Goal: Task Accomplishment & Management: Manage account settings

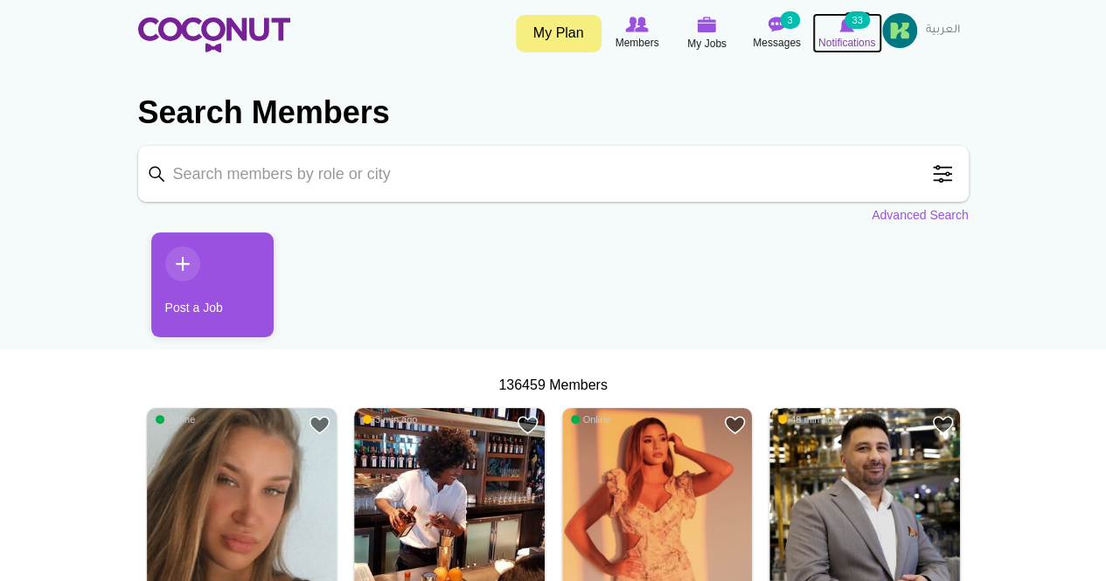
click at [860, 24] on small "33" at bounding box center [857, 19] width 24 height 17
click at [896, 32] on img at bounding box center [899, 30] width 35 height 35
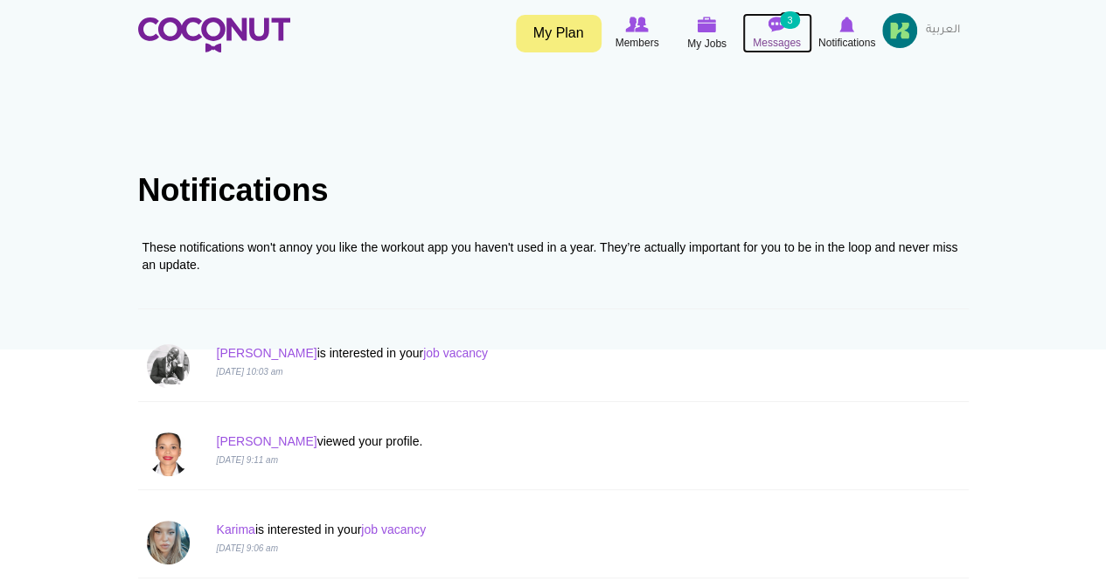
click at [761, 30] on icon at bounding box center [777, 24] width 66 height 19
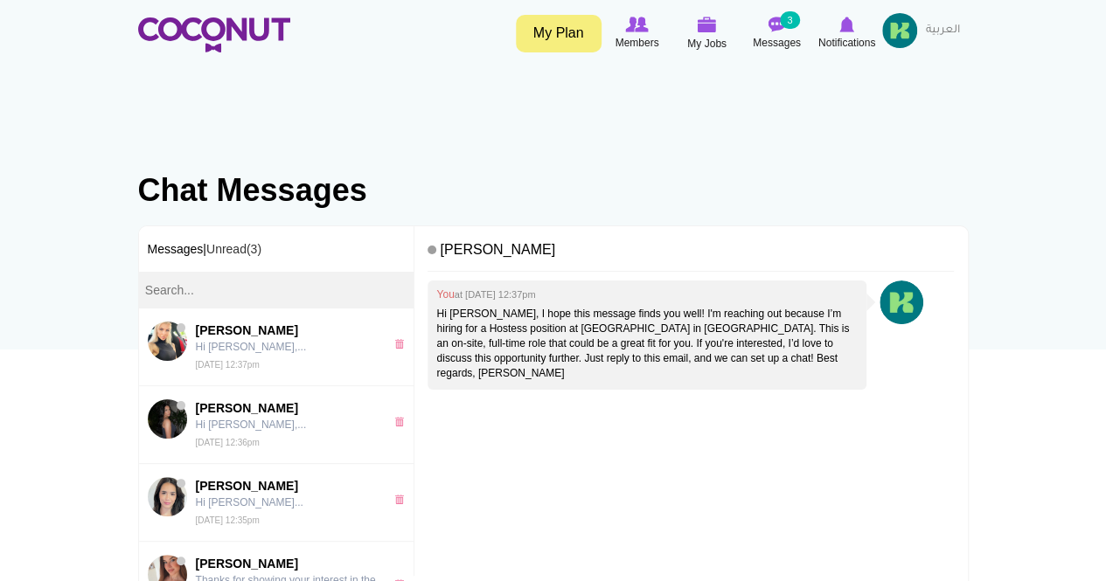
click at [895, 21] on img at bounding box center [899, 30] width 35 height 35
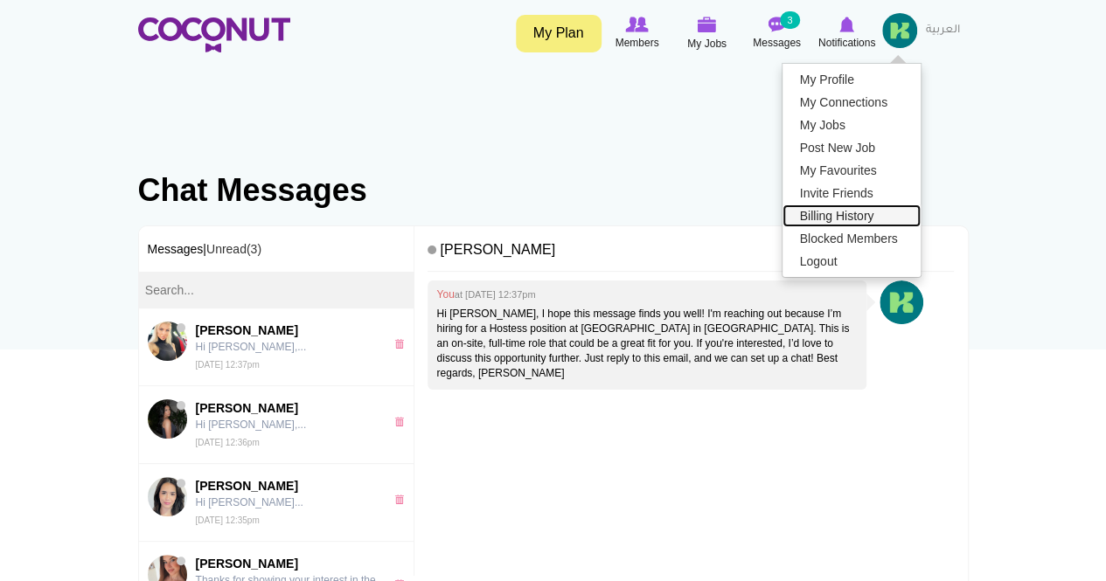
click at [815, 217] on link "Billing History" at bounding box center [852, 216] width 138 height 23
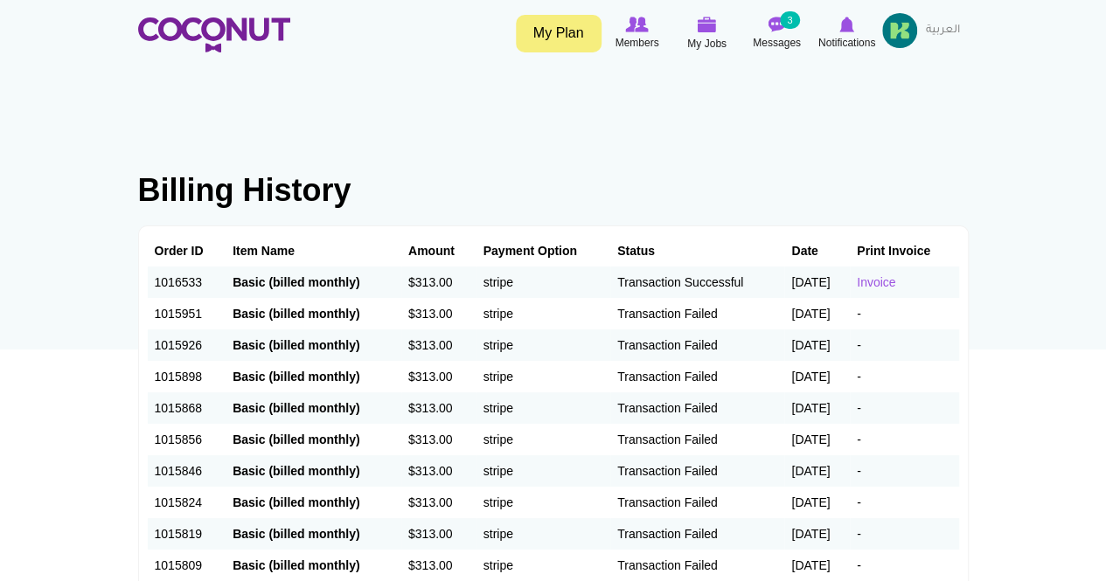
click at [301, 282] on strong "Basic (billed monthly)" at bounding box center [296, 282] width 127 height 14
click at [906, 28] on img at bounding box center [899, 30] width 35 height 35
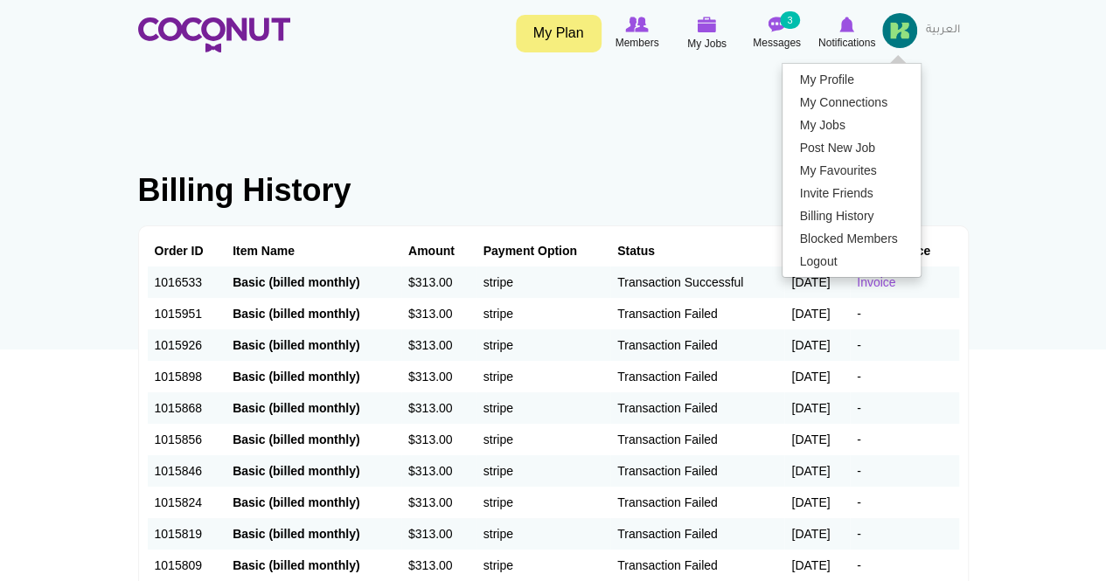
click at [292, 268] on td "Basic (billed monthly)" at bounding box center [314, 282] width 176 height 31
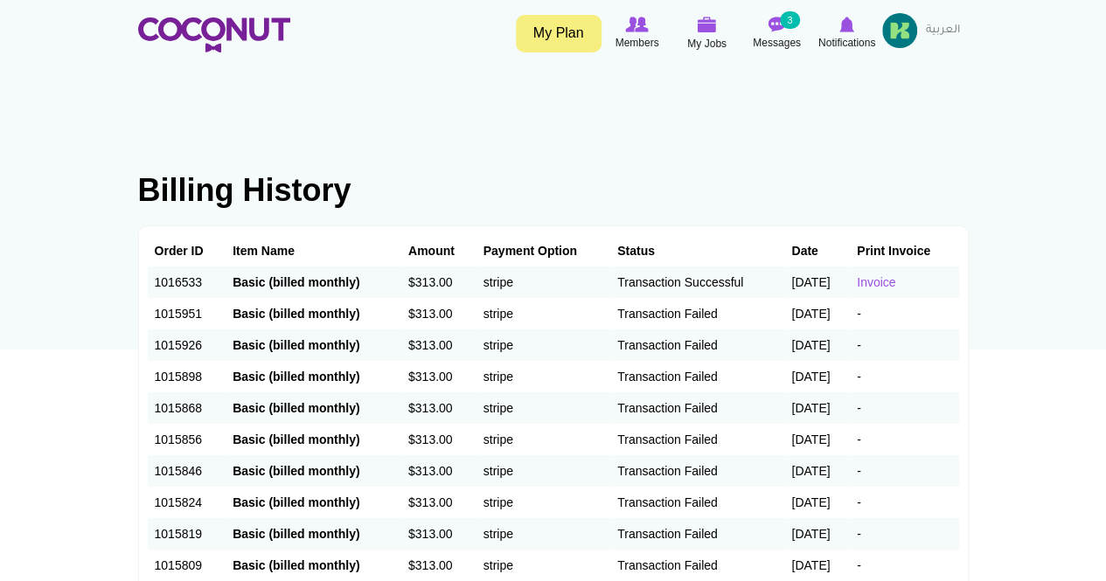
click at [257, 283] on strong "Basic (billed monthly)" at bounding box center [296, 282] width 127 height 14
click at [560, 270] on td "stripe" at bounding box center [544, 282] width 134 height 31
click at [644, 273] on td "Transaction Successful" at bounding box center [697, 282] width 174 height 31
click at [888, 281] on link "Invoice" at bounding box center [876, 282] width 38 height 14
click at [973, 38] on div "Toggle navigation My Plan Members My Jobs Post a Job Messages 3 Notifications" at bounding box center [553, 35] width 857 height 44
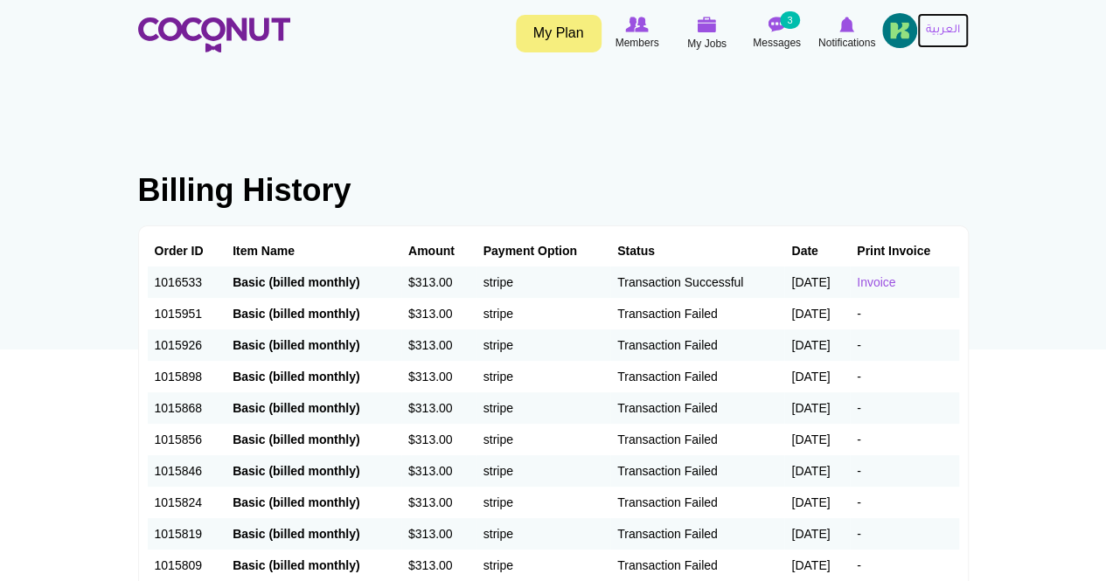
click at [943, 33] on link "العربية" at bounding box center [943, 30] width 52 height 35
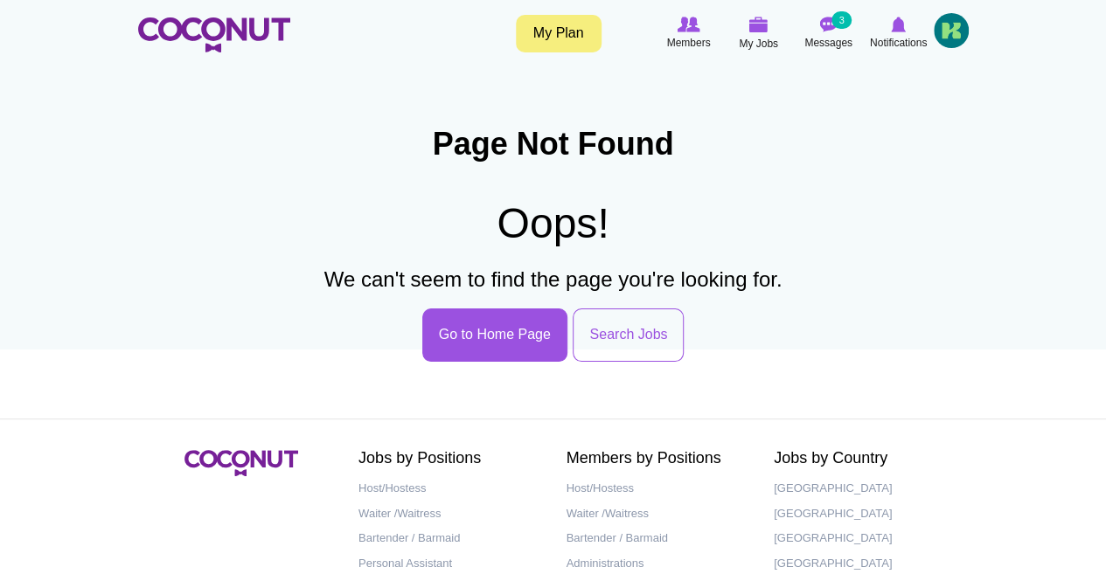
click at [574, 35] on link "My Plan" at bounding box center [559, 34] width 86 height 38
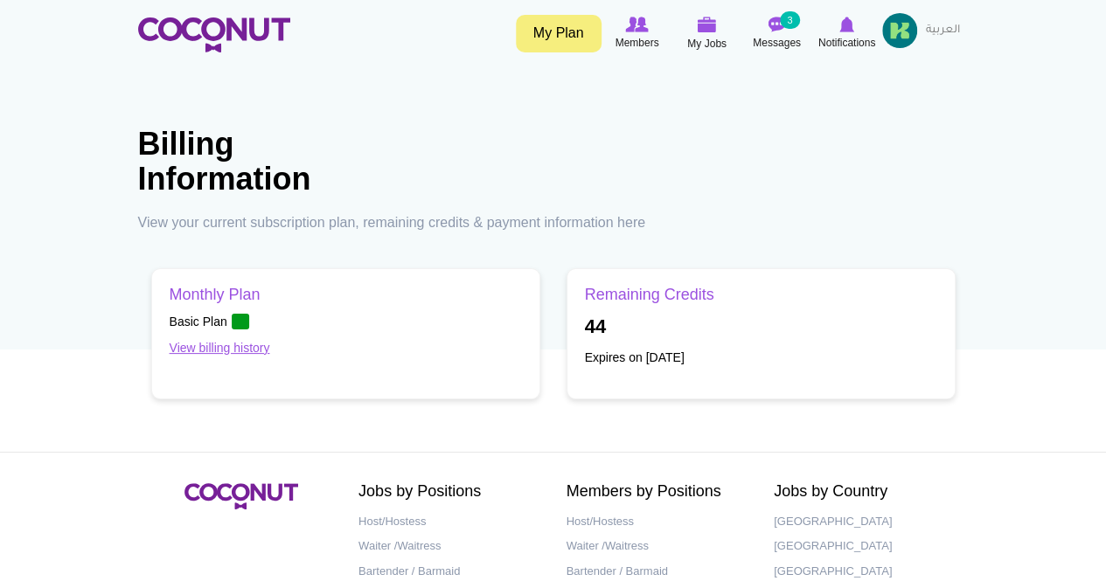
click at [643, 296] on h3 "Remaining Credits" at bounding box center [761, 295] width 352 height 17
click at [233, 347] on link "View billing history" at bounding box center [220, 348] width 101 height 14
drag, startPoint x: 1042, startPoint y: 222, endPoint x: 1011, endPoint y: 232, distance: 32.9
click at [1042, 222] on body "Toggle navigation My Plan Members My Jobs Post a Job Messages 3 Notifications M…" at bounding box center [553, 367] width 1106 height 735
click at [233, 345] on link "View billing history" at bounding box center [220, 348] width 101 height 14
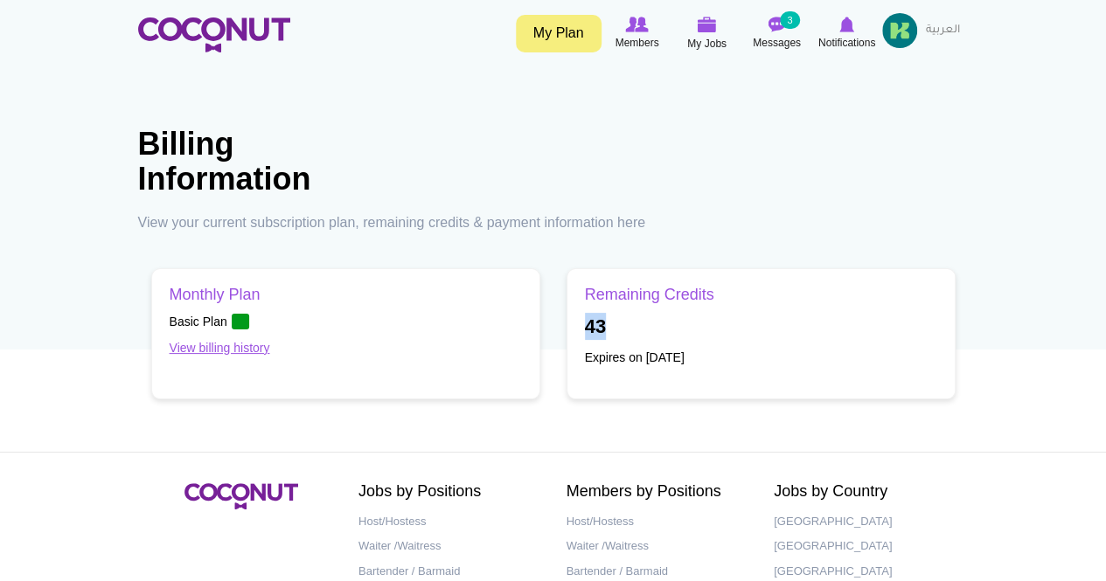
drag, startPoint x: 611, startPoint y: 326, endPoint x: 583, endPoint y: 326, distance: 28.0
click at [583, 326] on div "Remaining Credits 43 Expires on [DATE]" at bounding box center [761, 333] width 389 height 131
click at [216, 351] on link "View billing history" at bounding box center [220, 348] width 101 height 14
click at [926, 29] on link "العربية" at bounding box center [943, 30] width 52 height 35
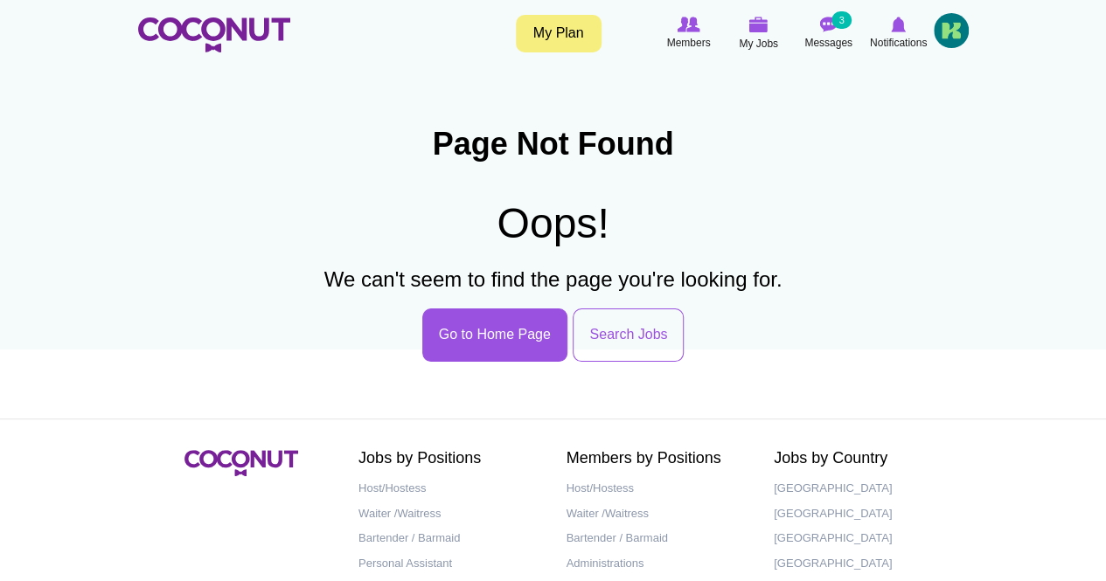
click at [948, 29] on img at bounding box center [951, 30] width 35 height 35
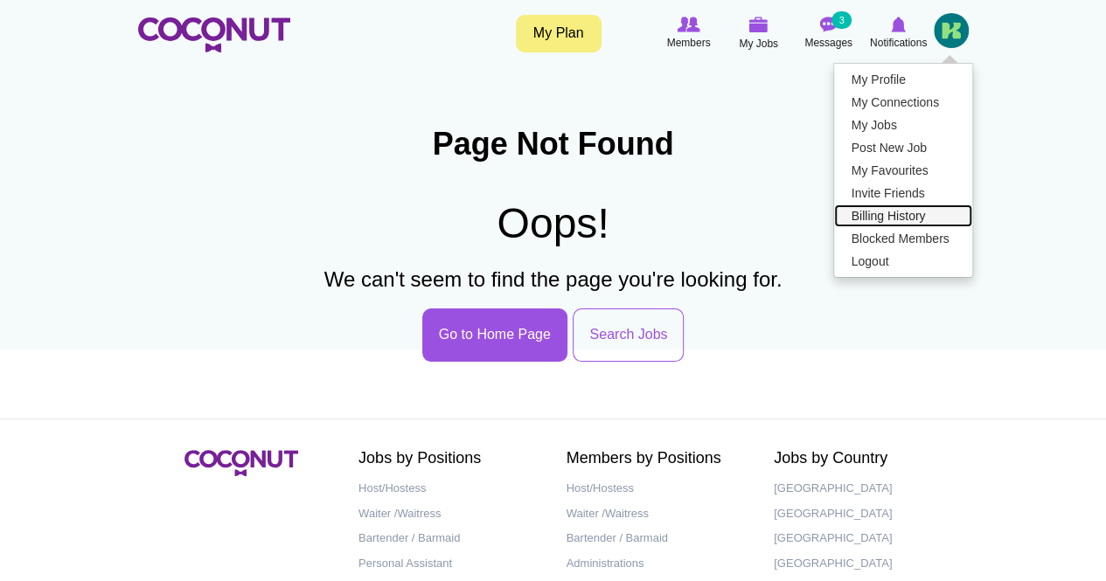
click at [884, 211] on link "Billing History" at bounding box center [903, 216] width 138 height 23
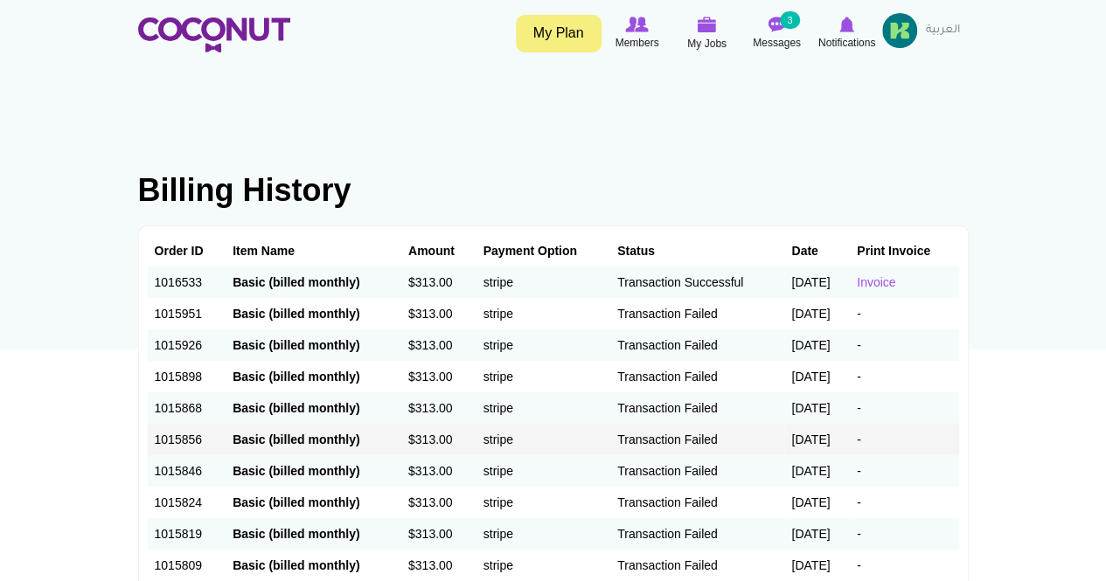
scroll to position [415, 0]
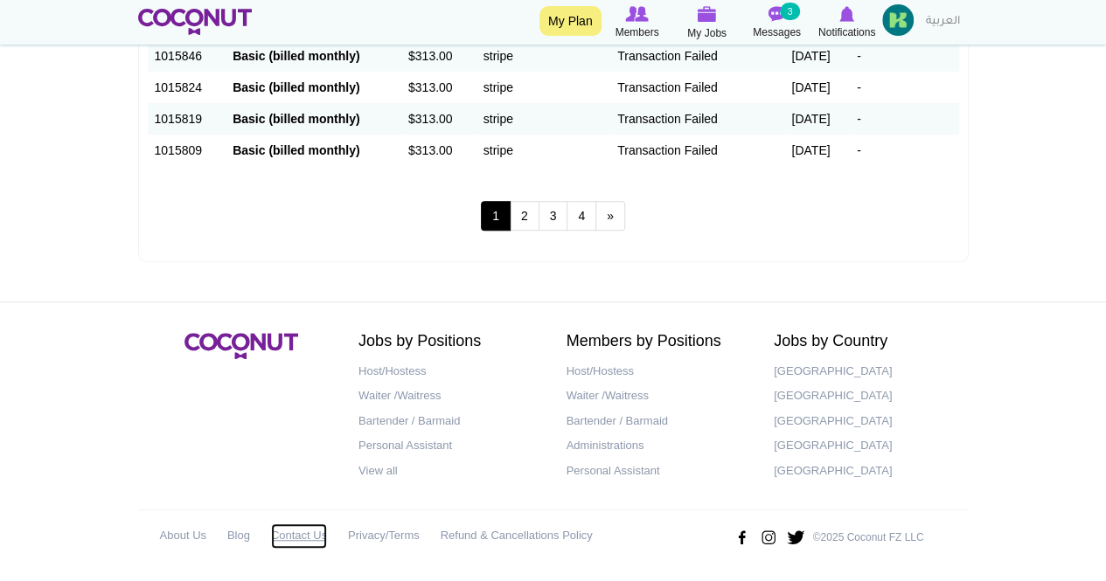
click at [294, 535] on link "Contact Us" at bounding box center [299, 536] width 56 height 25
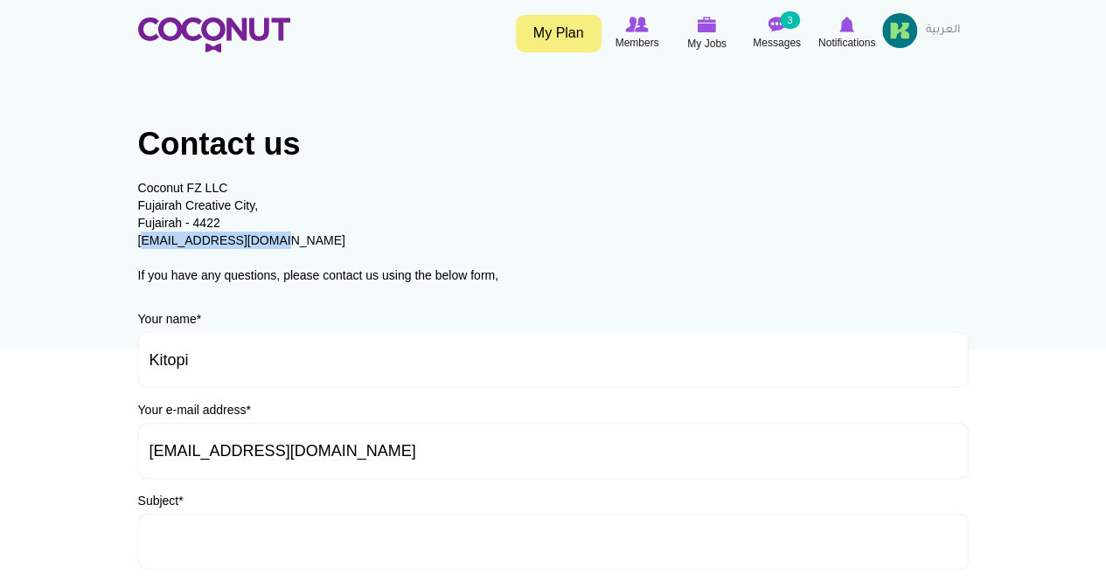
drag, startPoint x: 267, startPoint y: 242, endPoint x: 129, endPoint y: 247, distance: 137.4
click at [129, 247] on section "Contact us Coconut FZ LLC [GEOGRAPHIC_DATA] - 4422 [EMAIL_ADDRESS][DOMAIN_NAME]…" at bounding box center [553, 523] width 857 height 898
copy div "[EMAIL_ADDRESS][DOMAIN_NAME]"
click at [939, 31] on link "العربية" at bounding box center [943, 30] width 52 height 35
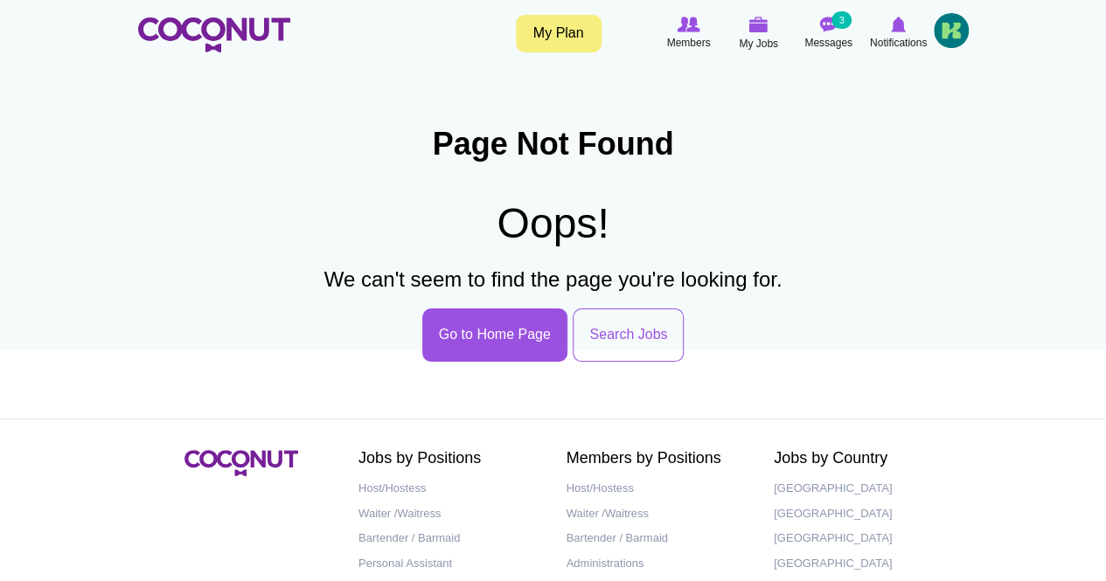
click at [951, 38] on img at bounding box center [951, 30] width 35 height 35
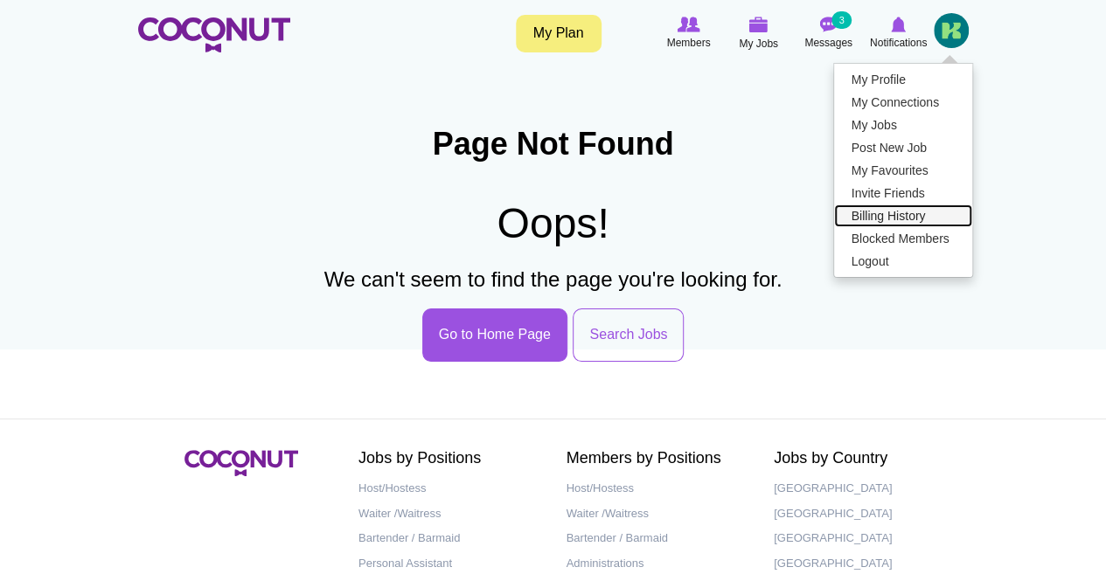
click at [908, 205] on link "Billing History" at bounding box center [903, 216] width 138 height 23
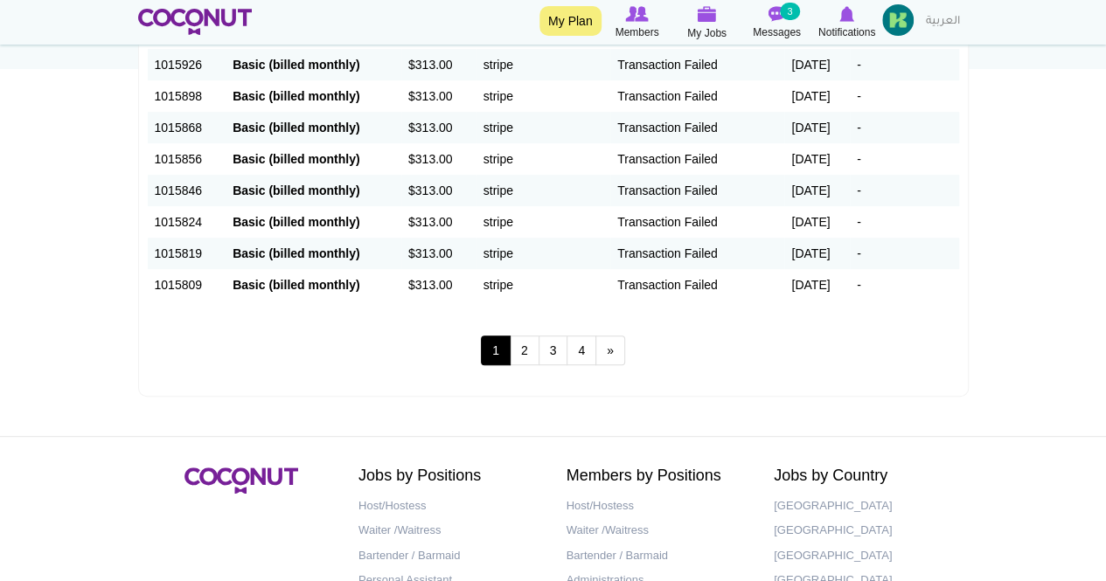
scroll to position [415, 0]
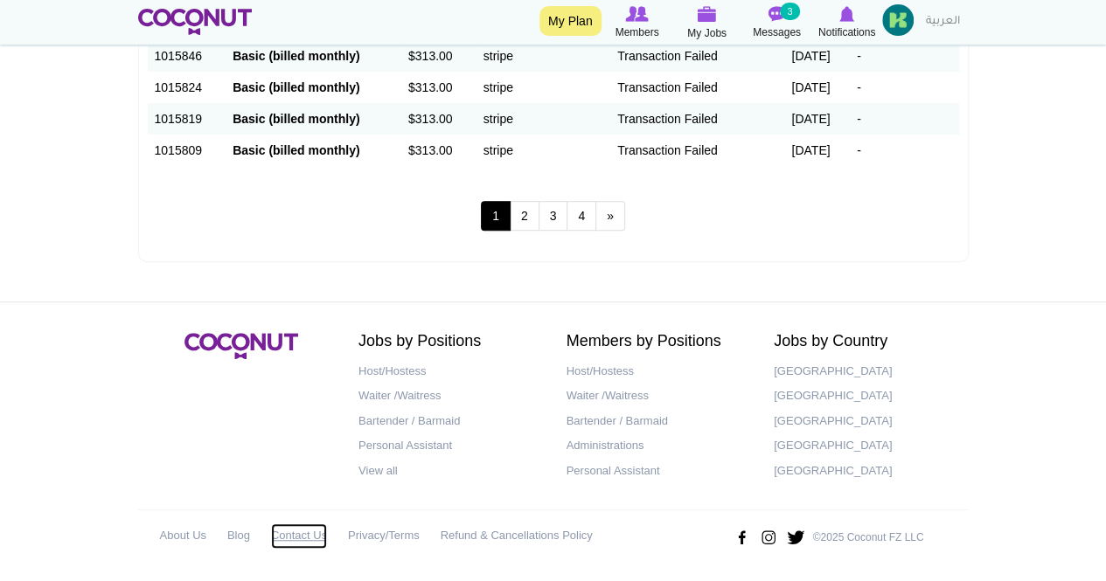
click at [304, 533] on link "Contact Us" at bounding box center [299, 536] width 56 height 25
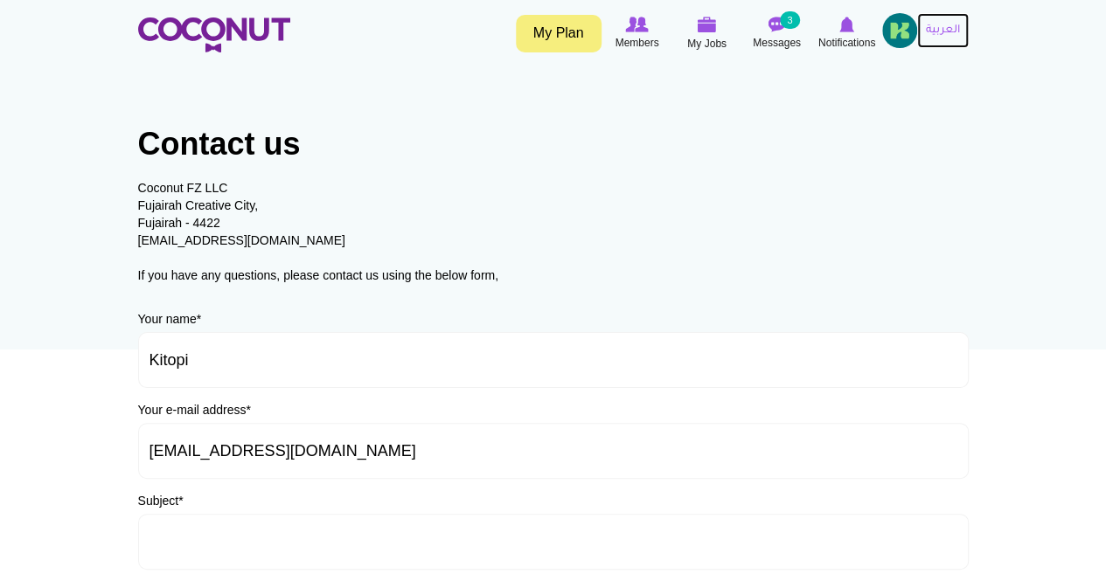
click at [929, 27] on link "العربية" at bounding box center [943, 30] width 52 height 35
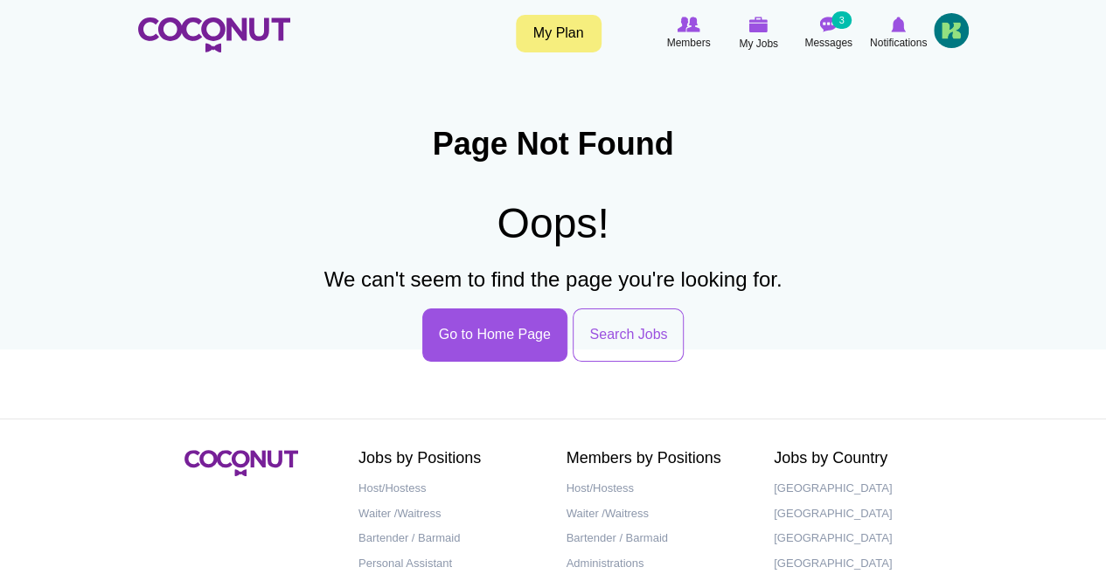
click at [947, 38] on img at bounding box center [951, 30] width 35 height 35
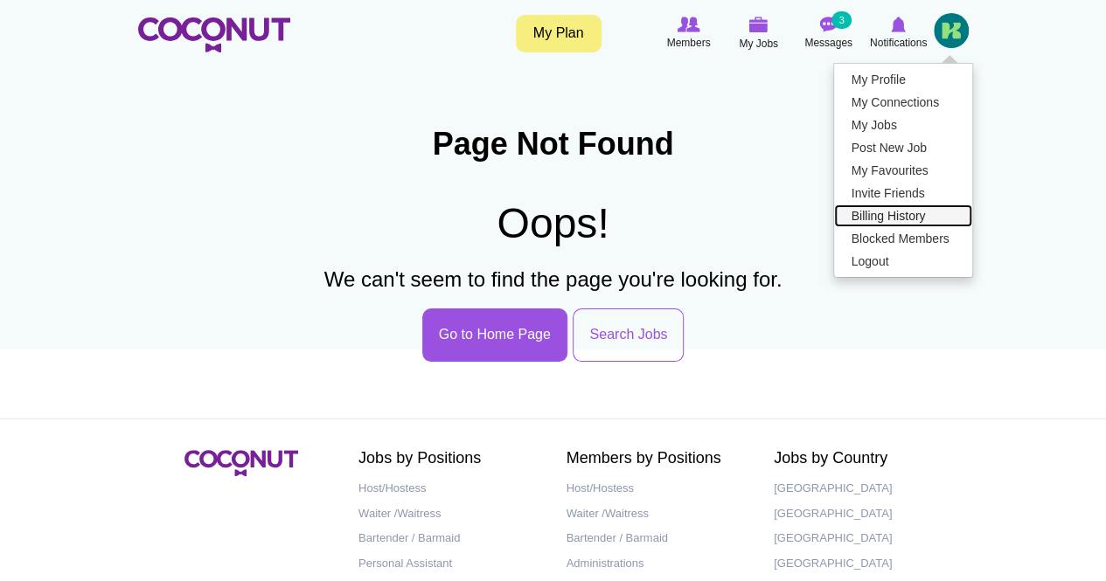
click at [889, 214] on link "Billing History" at bounding box center [903, 216] width 138 height 23
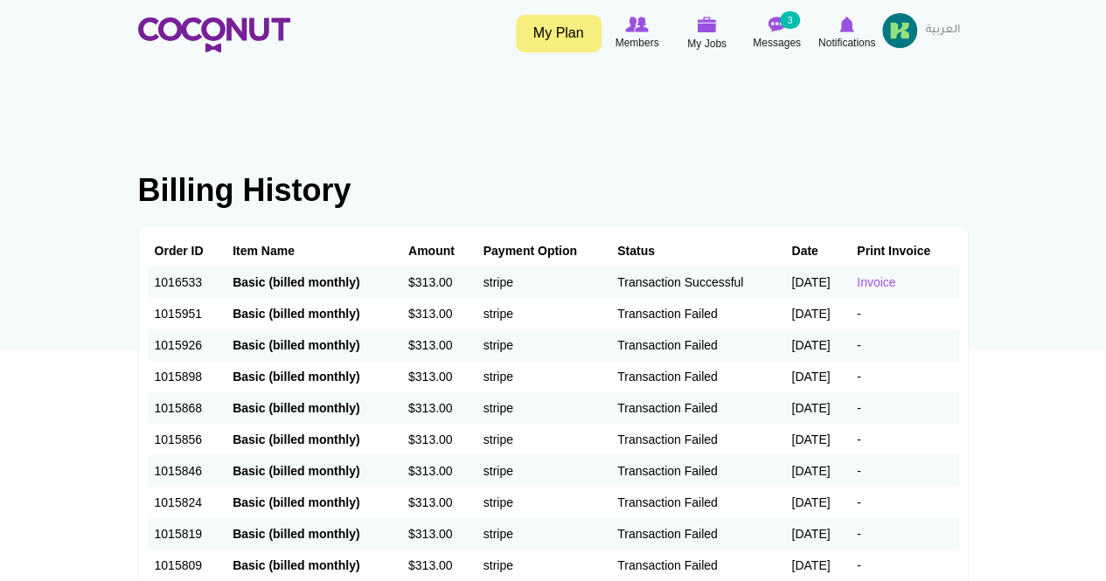
click at [557, 38] on link "My Plan" at bounding box center [559, 34] width 86 height 38
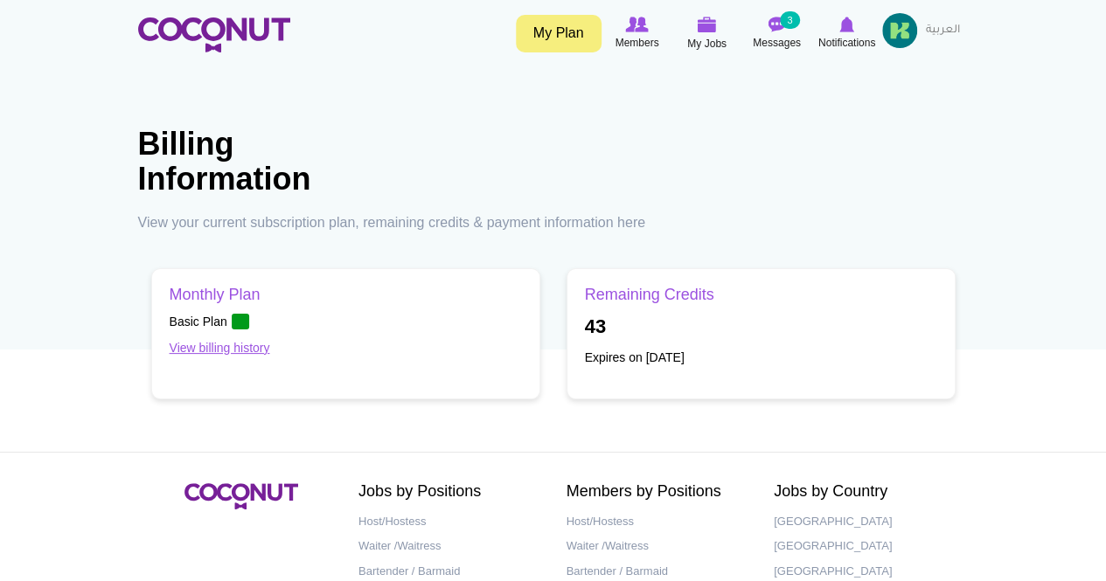
click at [588, 323] on b "43" at bounding box center [595, 327] width 21 height 22
click at [669, 291] on h3 "Remaining Credits" at bounding box center [761, 295] width 352 height 17
click at [636, 302] on h3 "Remaining Credits" at bounding box center [761, 295] width 352 height 17
click at [619, 352] on p "Expires on May 12th, 2025" at bounding box center [761, 357] width 352 height 17
click at [637, 287] on h3 "Remaining Credits" at bounding box center [761, 295] width 352 height 17
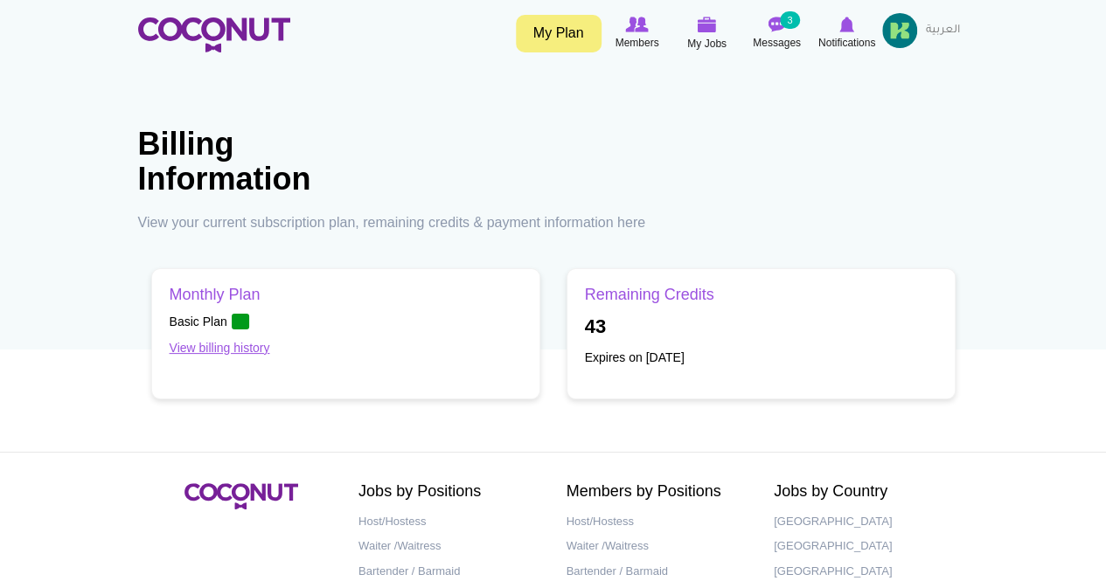
click at [619, 293] on h3 "Remaining Credits" at bounding box center [761, 295] width 352 height 17
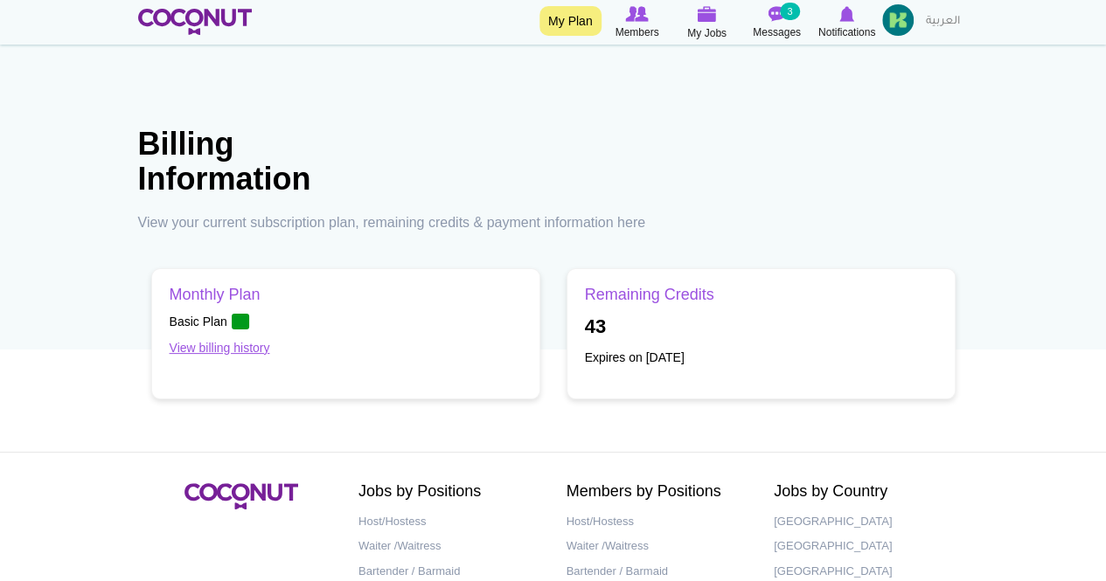
scroll to position [151, 0]
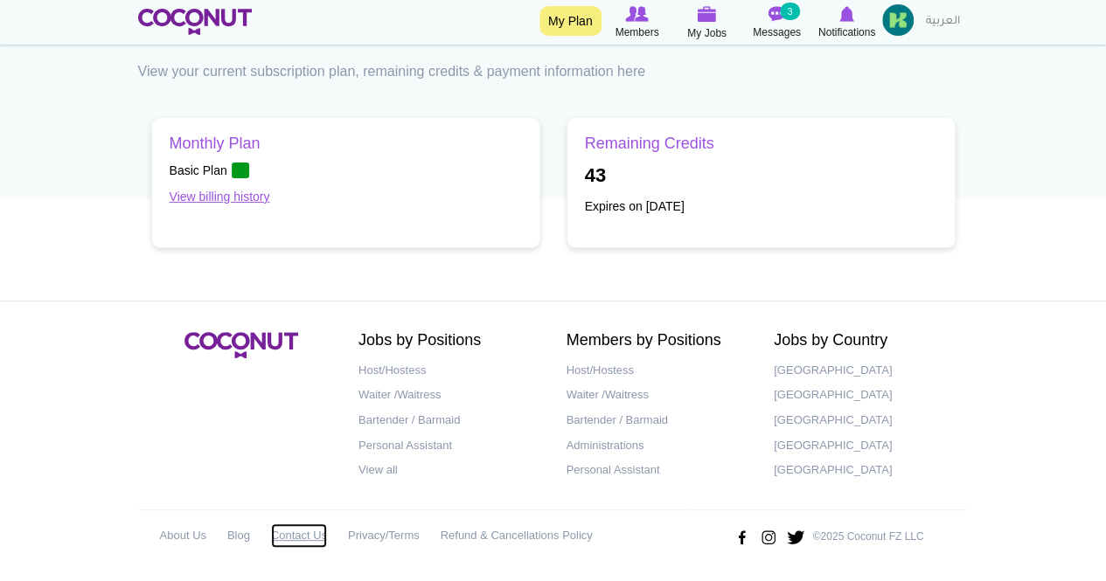
click at [287, 532] on link "Contact Us" at bounding box center [299, 536] width 56 height 25
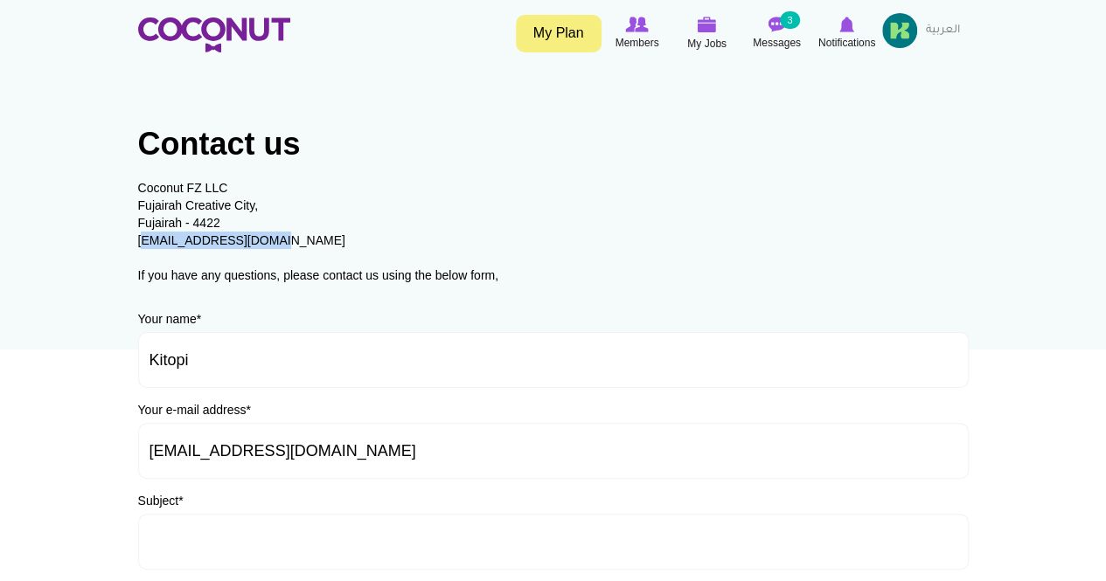
drag, startPoint x: 261, startPoint y: 240, endPoint x: 129, endPoint y: 243, distance: 131.2
click at [129, 243] on section "Contact us Coconut FZ LLC [GEOGRAPHIC_DATA] - 4422 [EMAIL_ADDRESS][DOMAIN_NAME]…" at bounding box center [553, 523] width 857 height 898
copy div "[EMAIL_ADDRESS][DOMAIN_NAME]"
click at [938, 39] on link "العربية" at bounding box center [943, 30] width 52 height 35
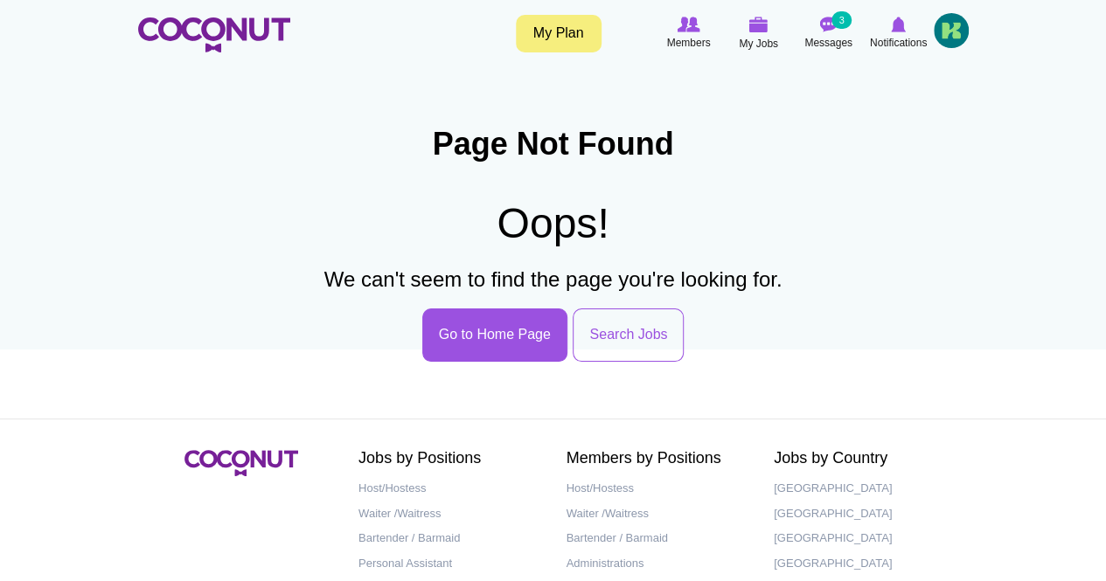
click at [943, 30] on img at bounding box center [951, 30] width 35 height 35
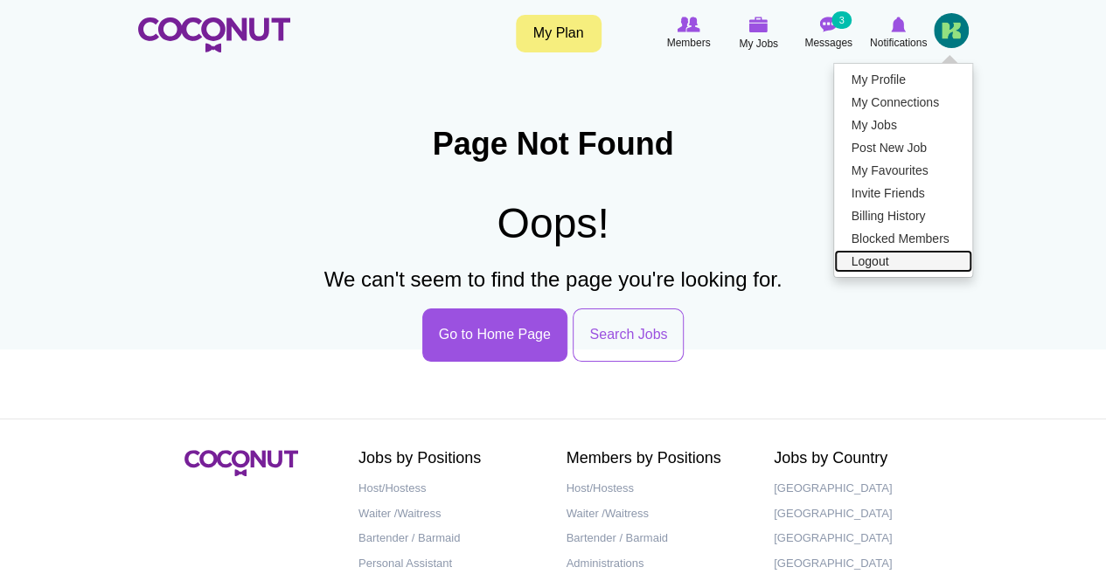
click at [871, 265] on link "Logout" at bounding box center [903, 261] width 138 height 23
